Goal: Information Seeking & Learning: Learn about a topic

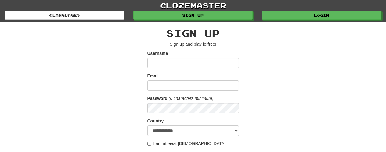
scroll to position [122, 0]
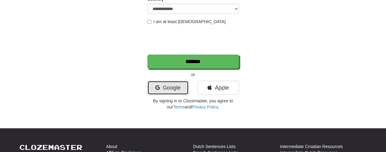
click at [180, 90] on link "Google" at bounding box center [167, 88] width 41 height 14
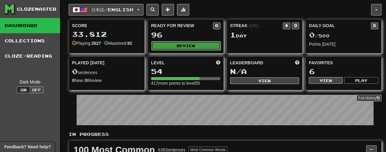
click at [195, 46] on button "Review" at bounding box center [185, 45] width 69 height 9
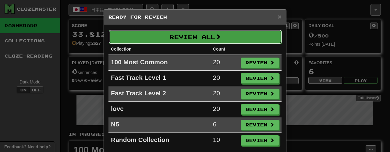
click at [233, 39] on button "Review All" at bounding box center [195, 37] width 173 height 14
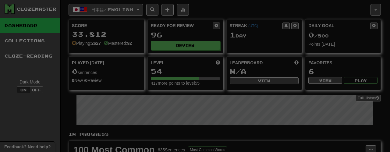
select select "**"
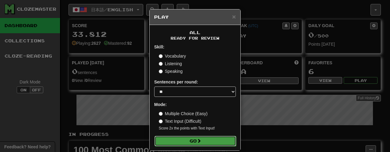
click at [202, 140] on button "Go" at bounding box center [196, 141] width 82 height 10
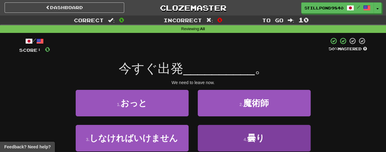
scroll to position [30, 0]
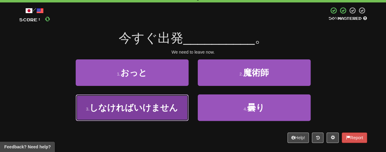
click at [135, 105] on span "しなければいけません" at bounding box center [133, 107] width 88 height 9
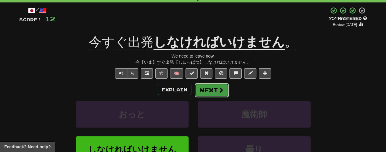
click at [210, 89] on button "Next" at bounding box center [211, 90] width 34 height 14
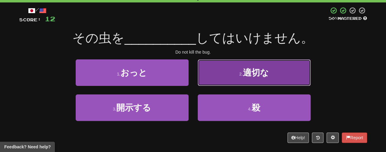
click at [228, 72] on button "2 . 適切な" at bounding box center [253, 72] width 113 height 27
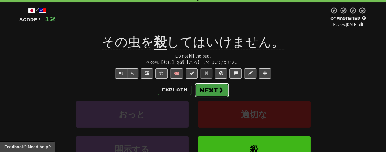
click at [215, 89] on button "Next" at bounding box center [211, 90] width 34 height 14
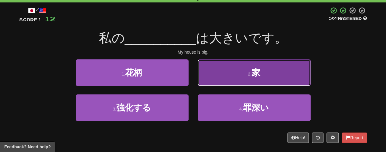
click at [252, 75] on span "家" at bounding box center [255, 72] width 9 height 9
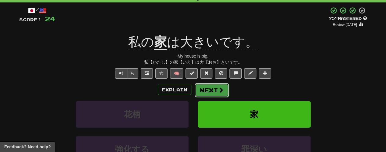
click at [221, 92] on span at bounding box center [220, 89] width 5 height 5
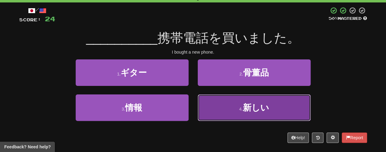
click at [280, 113] on button "4 . 新しい" at bounding box center [253, 107] width 113 height 27
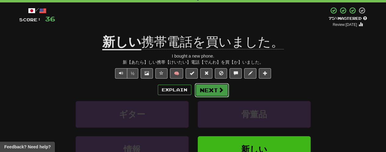
click at [207, 86] on button "Next" at bounding box center [211, 90] width 34 height 14
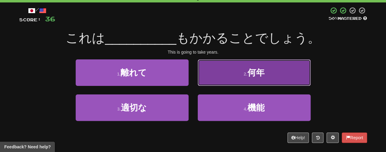
click at [276, 72] on button "2 . 何年" at bounding box center [253, 72] width 113 height 27
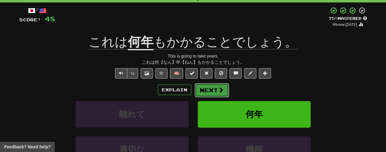
click at [216, 92] on button "Next" at bounding box center [211, 90] width 34 height 14
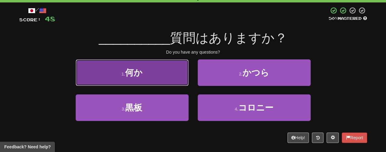
click at [162, 73] on button "1 . 何か" at bounding box center [132, 72] width 113 height 27
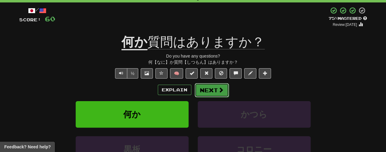
click at [212, 90] on button "Next" at bounding box center [211, 90] width 34 height 14
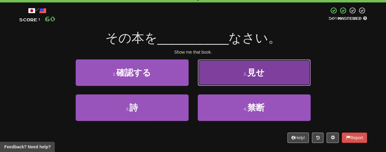
click at [290, 70] on button "2 . 見せ" at bounding box center [253, 72] width 113 height 27
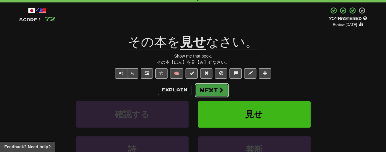
click at [216, 91] on button "Next" at bounding box center [211, 90] width 34 height 14
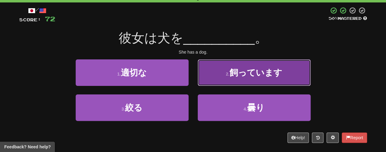
click at [297, 80] on button "2 . 飼っています" at bounding box center [253, 72] width 113 height 27
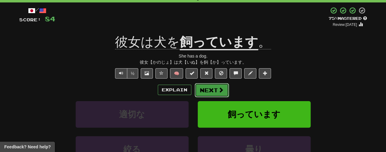
click at [213, 87] on button "Next" at bounding box center [211, 90] width 34 height 14
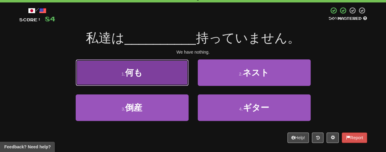
click at [172, 64] on button "1 . 何も" at bounding box center [132, 72] width 113 height 27
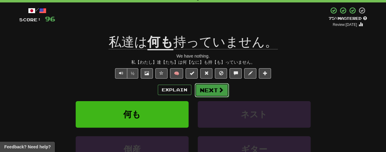
click at [204, 89] on button "Next" at bounding box center [211, 90] width 34 height 14
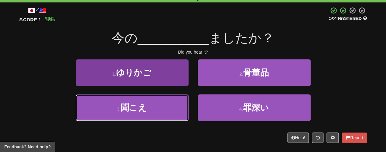
click at [154, 109] on button "3 . 聞こえ" at bounding box center [132, 107] width 113 height 27
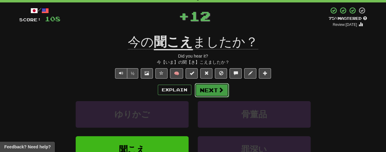
click at [210, 93] on button "Next" at bounding box center [211, 90] width 34 height 14
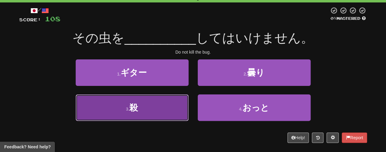
click at [139, 113] on button "3 . 殺" at bounding box center [132, 107] width 113 height 27
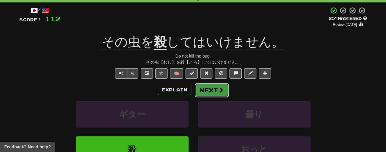
click at [212, 87] on button "Next" at bounding box center [211, 90] width 34 height 14
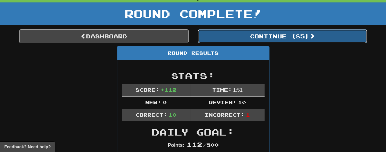
click at [270, 31] on button "Continue ( 85 )" at bounding box center [281, 36] width 169 height 14
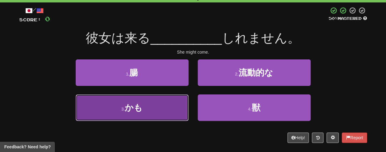
click at [179, 100] on button "3 . かも" at bounding box center [132, 107] width 113 height 27
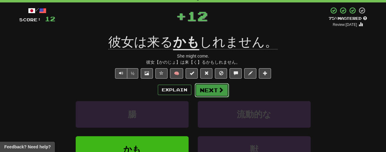
click at [219, 87] on span at bounding box center [220, 89] width 5 height 5
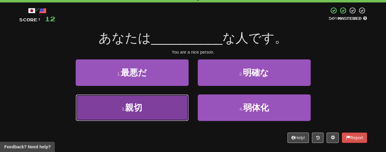
click at [132, 115] on button "3 . 親切" at bounding box center [132, 107] width 113 height 27
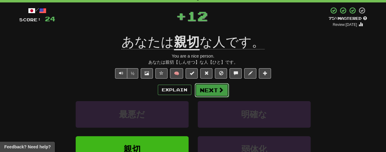
click at [215, 89] on button "Next" at bounding box center [211, 90] width 34 height 14
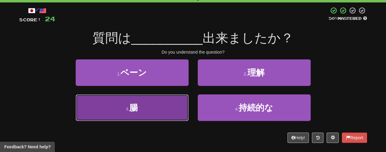
click at [146, 108] on button "3 . 腸" at bounding box center [132, 107] width 113 height 27
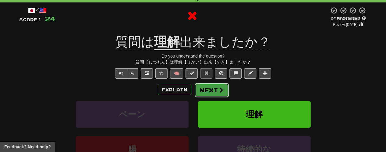
click at [209, 93] on button "Next" at bounding box center [211, 90] width 34 height 14
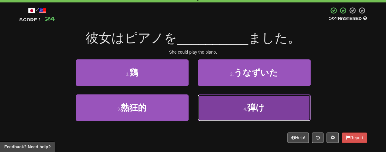
click at [246, 112] on button "4 . 弾け" at bounding box center [253, 107] width 113 height 27
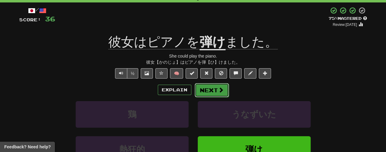
click at [205, 91] on button "Next" at bounding box center [211, 90] width 34 height 14
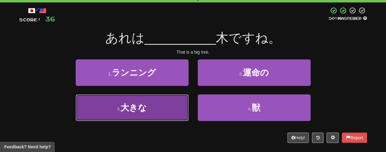
click at [144, 111] on span "大きな" at bounding box center [133, 107] width 26 height 9
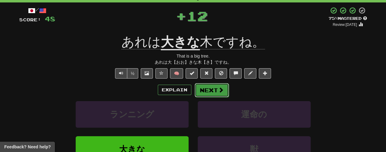
click at [198, 86] on button "Next" at bounding box center [211, 90] width 34 height 14
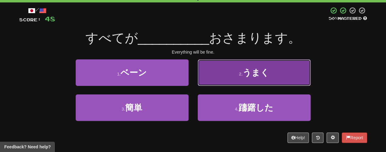
click at [257, 73] on span "うまく" at bounding box center [255, 72] width 27 height 9
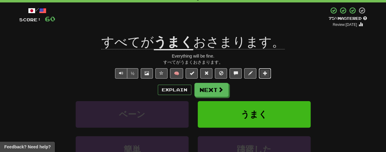
click at [262, 77] on button at bounding box center [264, 73] width 12 height 10
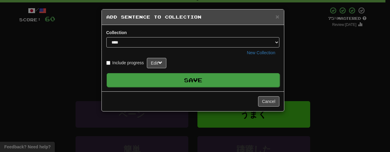
click at [169, 78] on button "Save" at bounding box center [193, 80] width 173 height 14
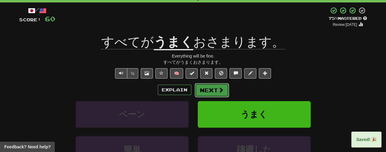
click at [203, 90] on button "Next" at bounding box center [211, 90] width 34 height 14
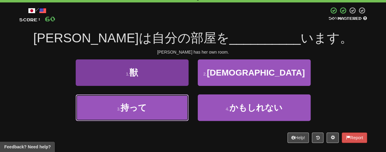
click at [159, 110] on button "3 . 持って" at bounding box center [132, 107] width 113 height 27
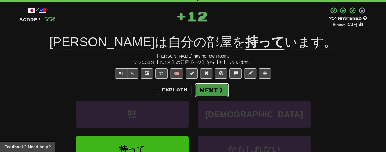
click at [222, 90] on span at bounding box center [220, 89] width 5 height 5
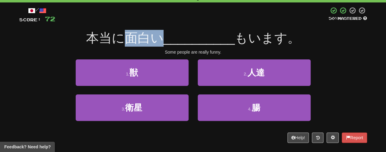
drag, startPoint x: 127, startPoint y: 37, endPoint x: 163, endPoint y: 43, distance: 37.0
click at [163, 43] on span "本当に面白い" at bounding box center [124, 38] width 77 height 14
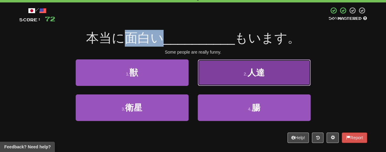
click at [269, 75] on button "2 . 人達" at bounding box center [253, 72] width 113 height 27
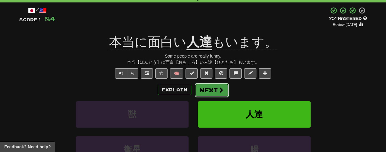
click at [222, 89] on span at bounding box center [220, 89] width 5 height 5
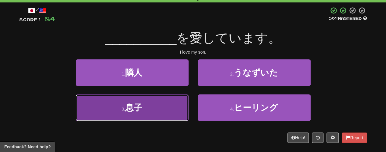
click at [176, 113] on button "3 . 息子" at bounding box center [132, 107] width 113 height 27
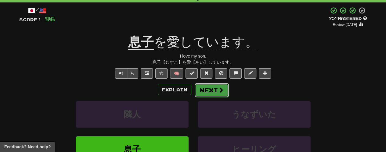
click at [202, 91] on button "Next" at bounding box center [211, 90] width 34 height 14
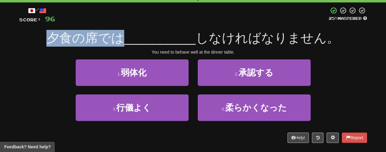
drag, startPoint x: 49, startPoint y: 38, endPoint x: 124, endPoint y: 40, distance: 74.7
click at [124, 40] on span "夕食の席では" at bounding box center [85, 38] width 78 height 14
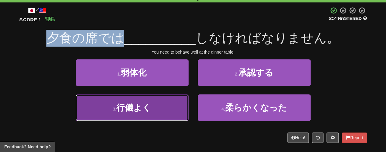
click at [145, 111] on span "行儀よく" at bounding box center [133, 107] width 35 height 9
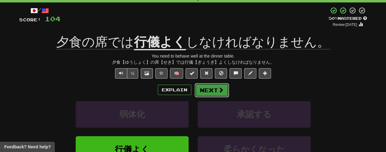
click at [216, 93] on button "Next" at bounding box center [211, 90] width 34 height 14
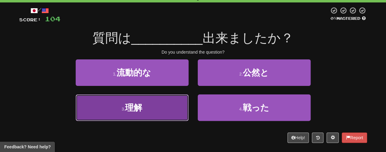
click at [174, 115] on button "3 . 理解" at bounding box center [132, 107] width 113 height 27
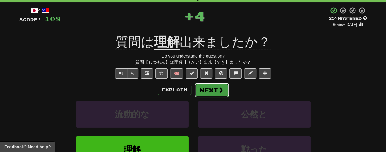
click at [218, 90] on span at bounding box center [220, 89] width 5 height 5
